Goal: Find specific page/section: Find specific page/section

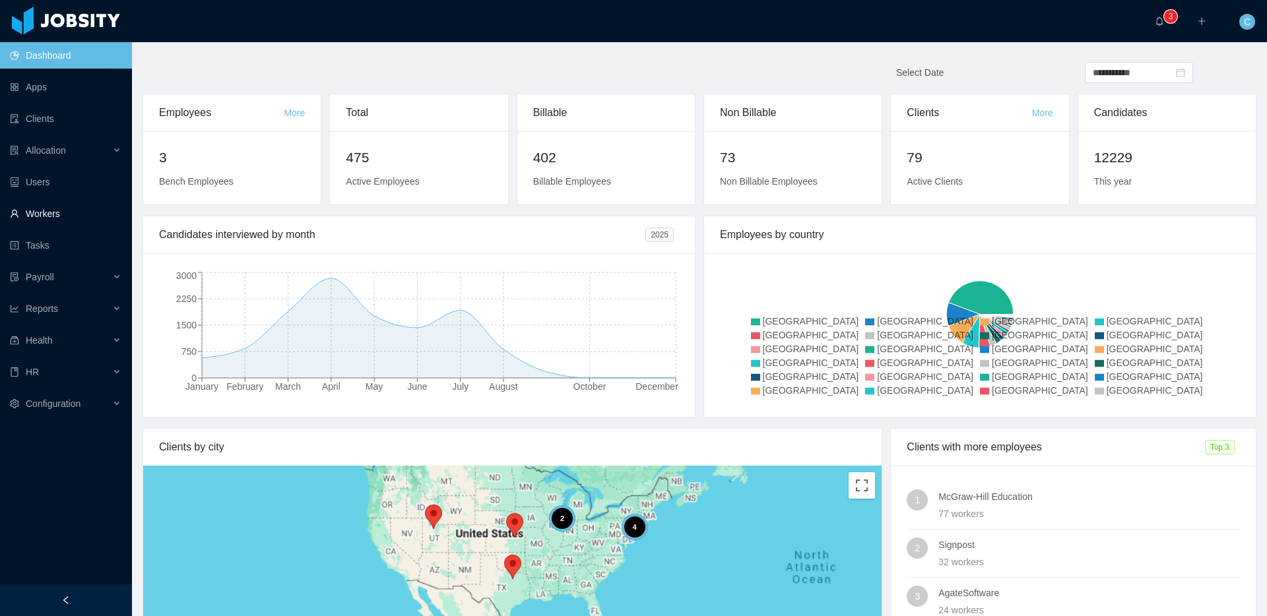
click at [80, 213] on link "Workers" at bounding box center [66, 214] width 112 height 26
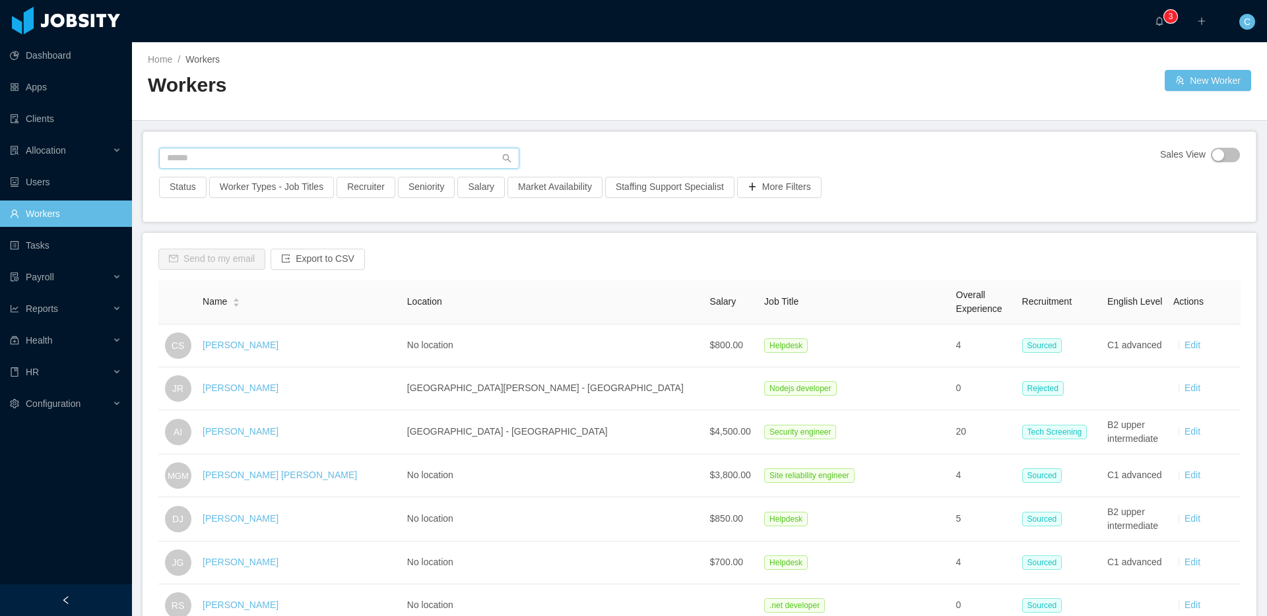
click at [240, 158] on input "text" at bounding box center [339, 158] width 360 height 21
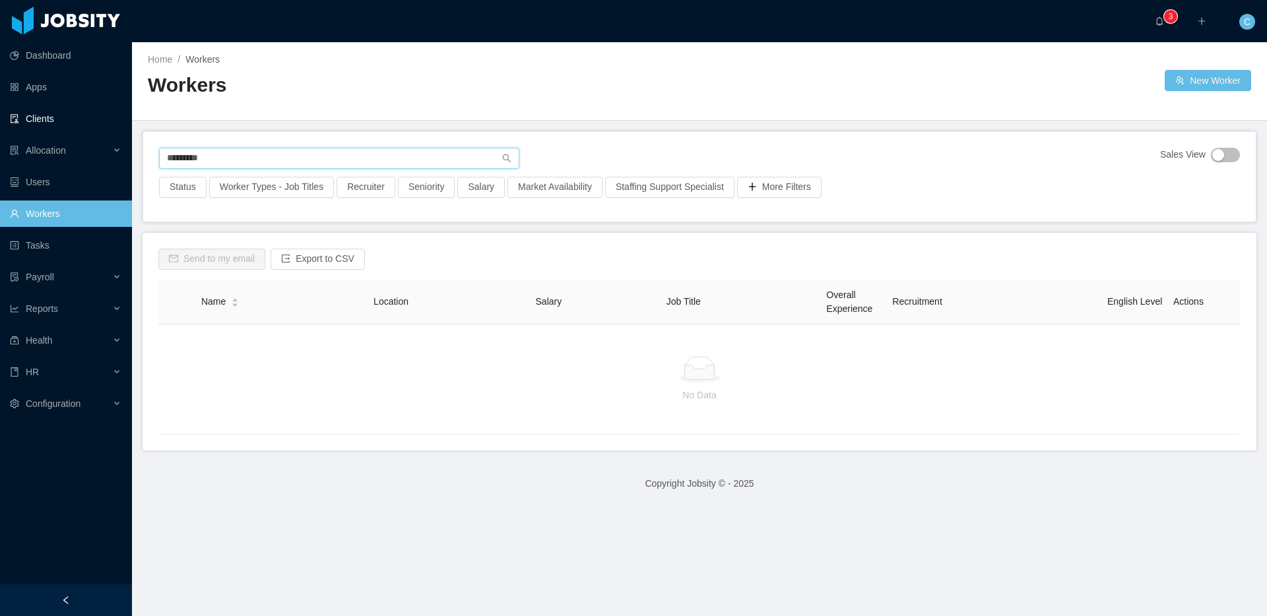
type input "*********"
click at [44, 113] on link "Clients" at bounding box center [66, 119] width 112 height 26
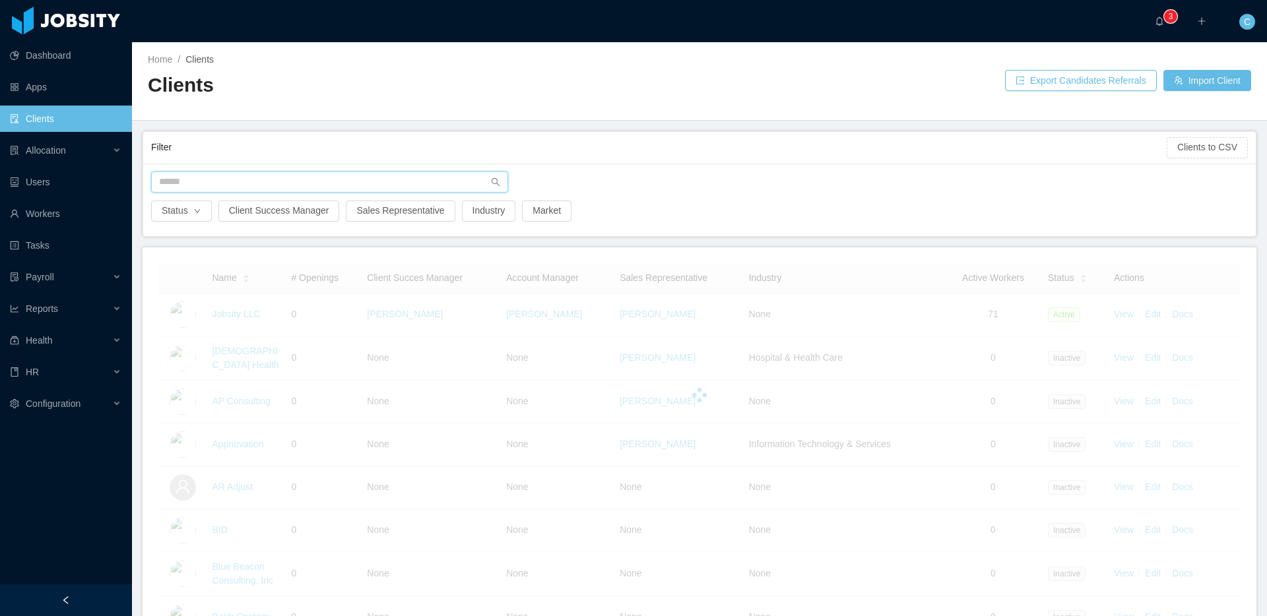
click at [230, 173] on input "text" at bounding box center [329, 182] width 357 height 21
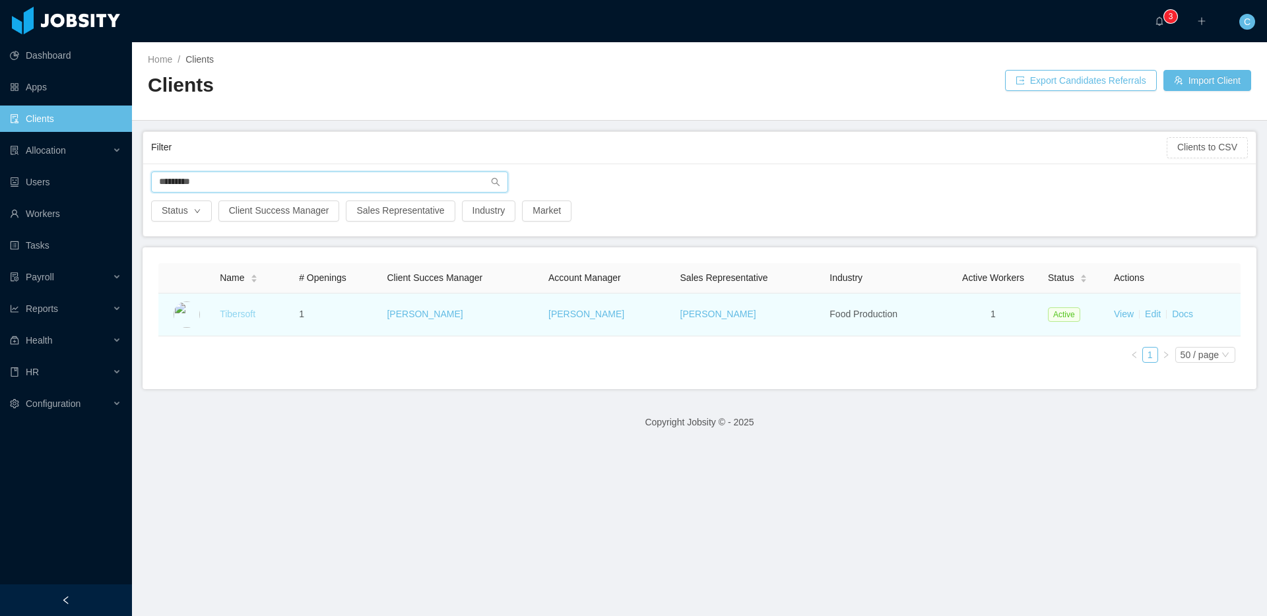
type input "*********"
click at [238, 313] on link "Tibersoft" at bounding box center [238, 314] width 36 height 11
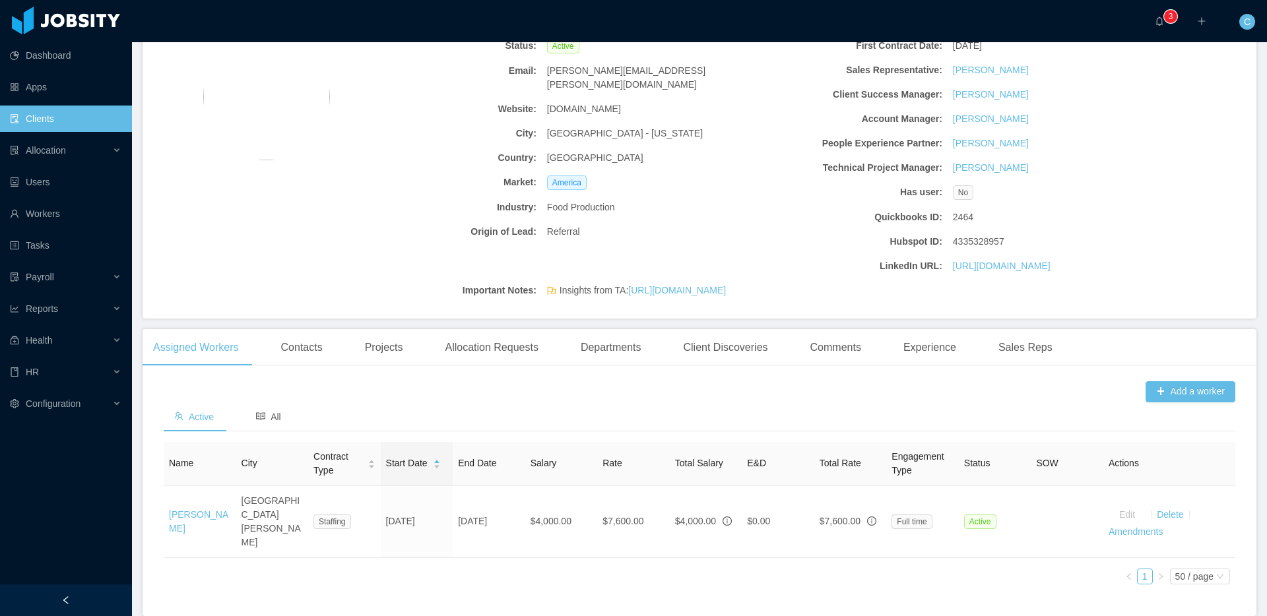
scroll to position [163, 0]
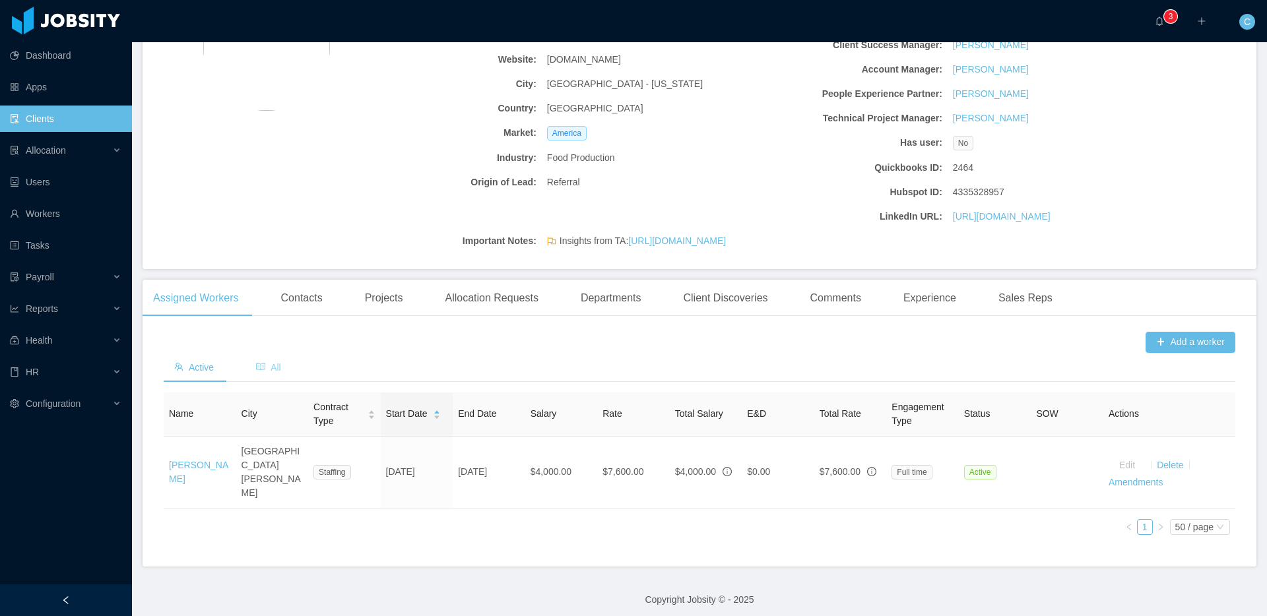
click at [269, 373] on span "All" at bounding box center [268, 367] width 25 height 11
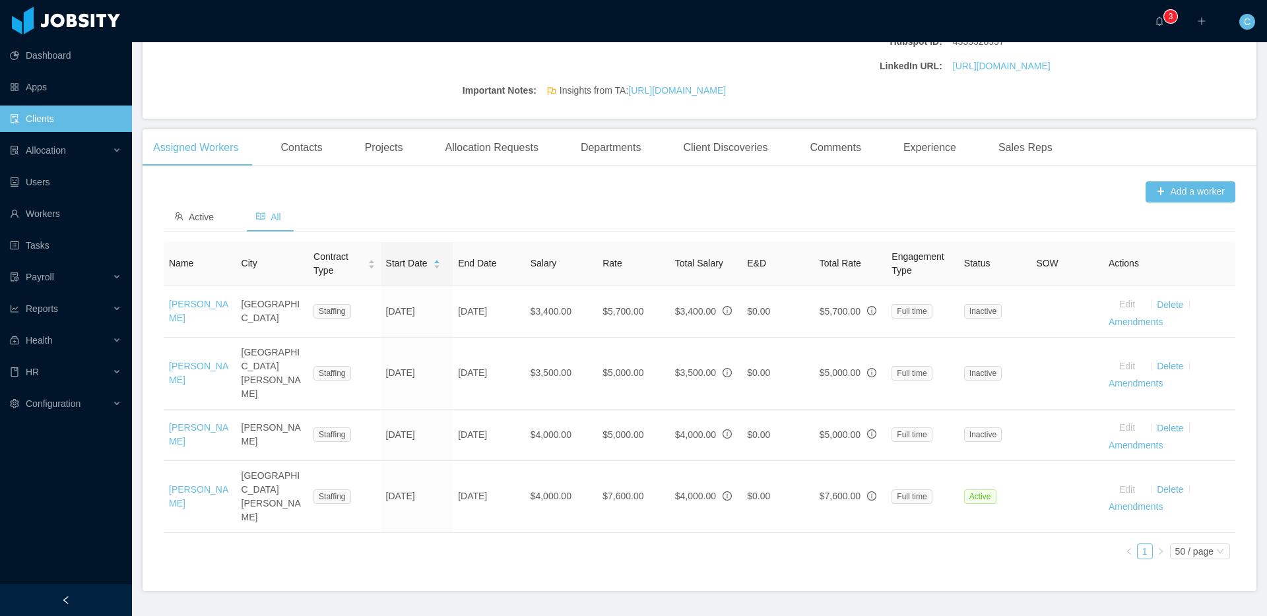
scroll to position [317, 0]
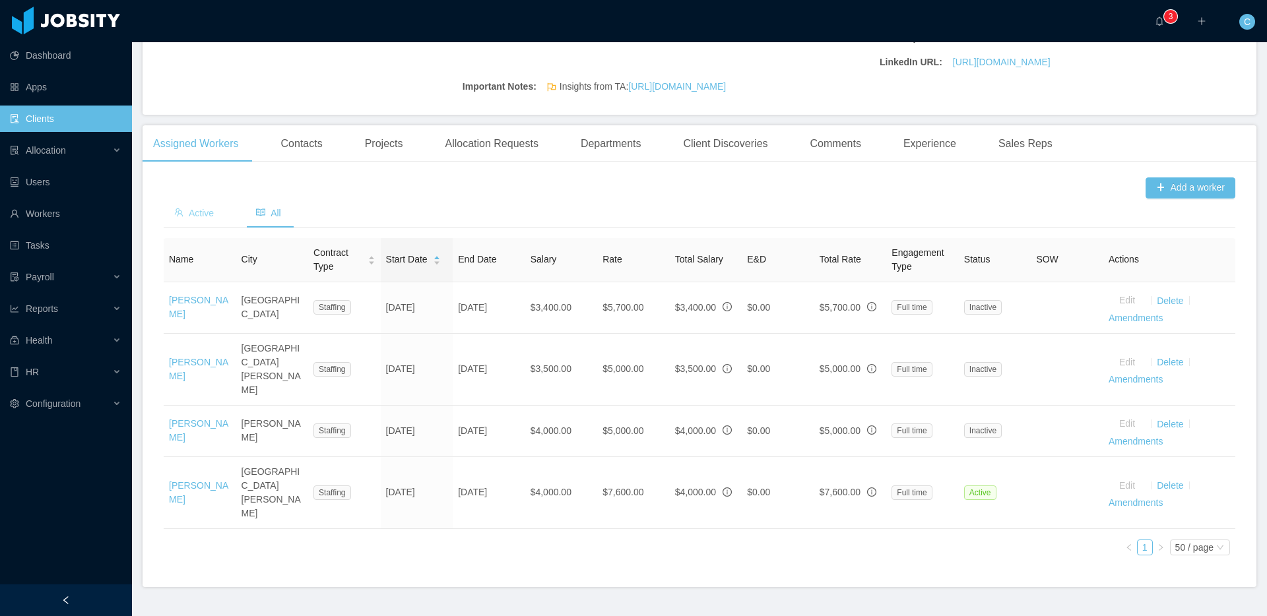
click at [207, 218] on span "Active" at bounding box center [194, 213] width 40 height 11
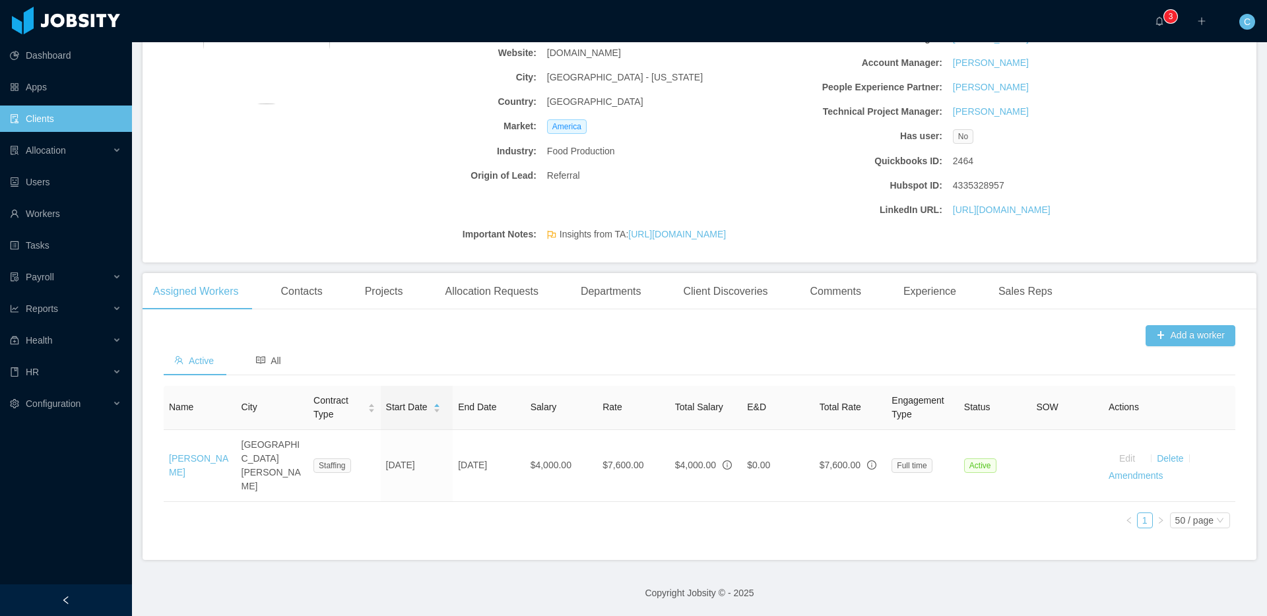
scroll to position [163, 0]
